Goal: Check status: Check status

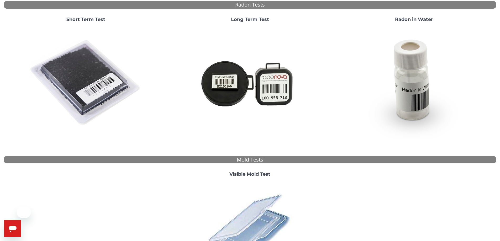
scroll to position [79, 0]
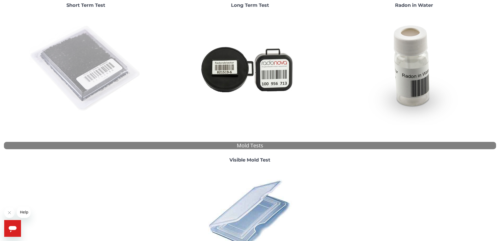
click at [84, 72] on img at bounding box center [85, 68] width 113 height 113
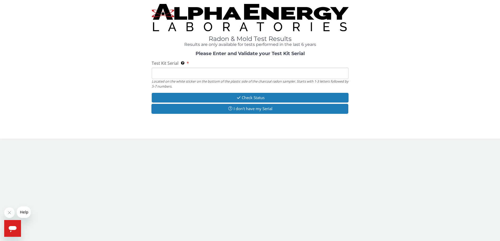
scroll to position [0, 0]
click at [160, 74] on input "Test Kit Serial Located on the white sticker on the bottom of the plastic side …" at bounding box center [252, 73] width 198 height 11
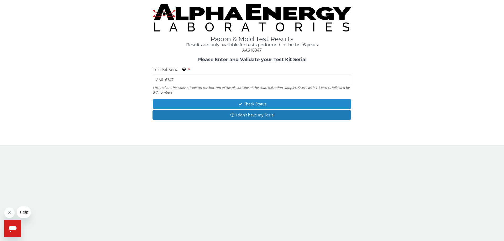
type input "AA616347"
click at [256, 101] on button "Check Status" at bounding box center [252, 104] width 198 height 10
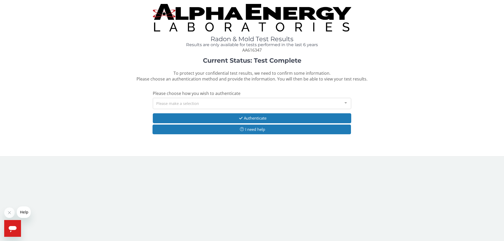
click at [212, 103] on div "Please make a selection" at bounding box center [252, 103] width 198 height 11
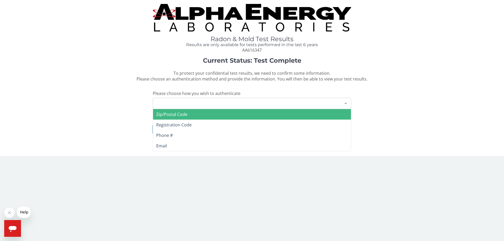
click at [174, 114] on span "Zip/Postal Code" at bounding box center [171, 115] width 31 height 6
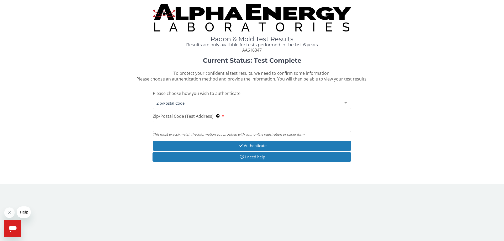
click at [164, 127] on input "Zip/Postal Code (Test Address) This must exactly match the information you prov…" at bounding box center [252, 126] width 198 height 11
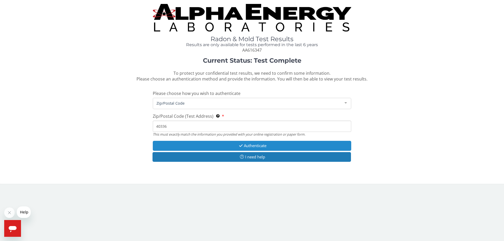
type input "40336"
click at [259, 146] on button "Authenticate" at bounding box center [252, 146] width 198 height 10
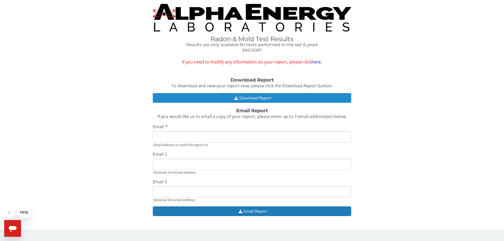
click at [265, 99] on button "Download Report" at bounding box center [252, 98] width 198 height 10
